Goal: Task Accomplishment & Management: Use online tool/utility

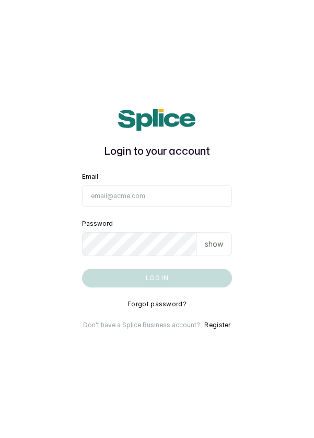
click at [123, 207] on input "Email" at bounding box center [157, 196] width 150 height 22
type input "info@dermaspaceng.com"
click at [82, 268] on button "Log in" at bounding box center [157, 277] width 150 height 19
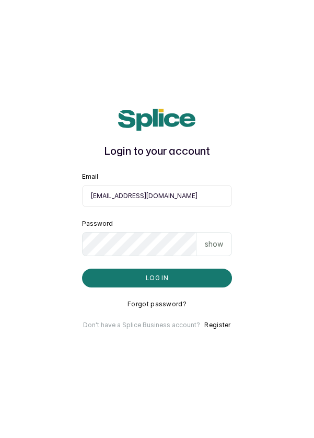
click at [190, 287] on button "Log in" at bounding box center [157, 277] width 150 height 19
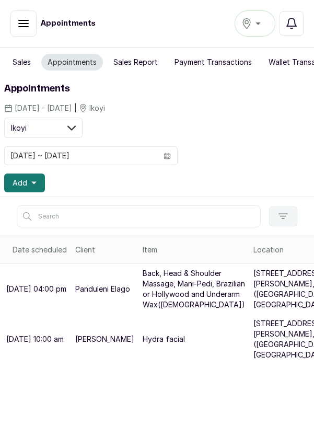
click at [263, 24] on div "Ikoyi" at bounding box center [254, 23] width 27 height 13
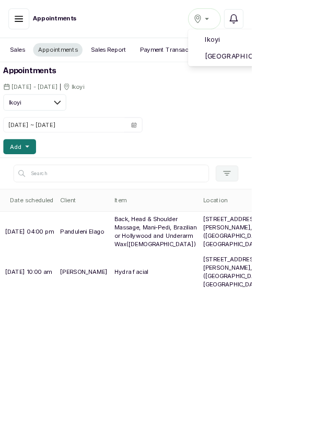
click at [300, 73] on span "Victoria Island" at bounding box center [318, 70] width 127 height 13
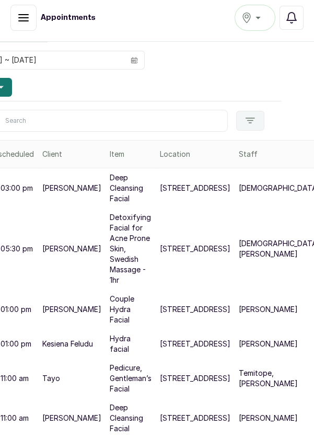
scroll to position [100, 35]
